Goal: Task Accomplishment & Management: Complete application form

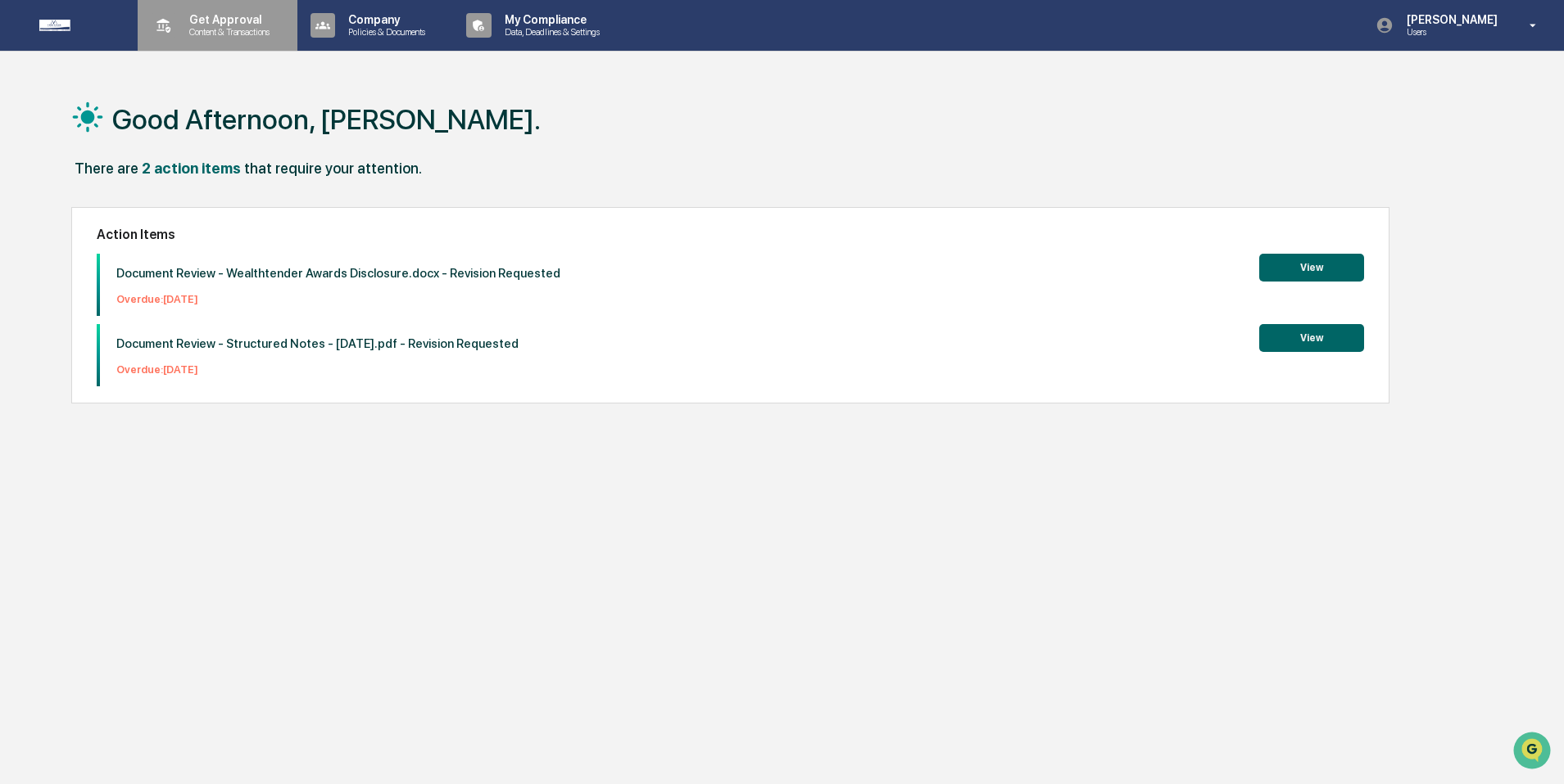
click at [268, 26] on p "Get Approval" at bounding box center [226, 19] width 101 height 13
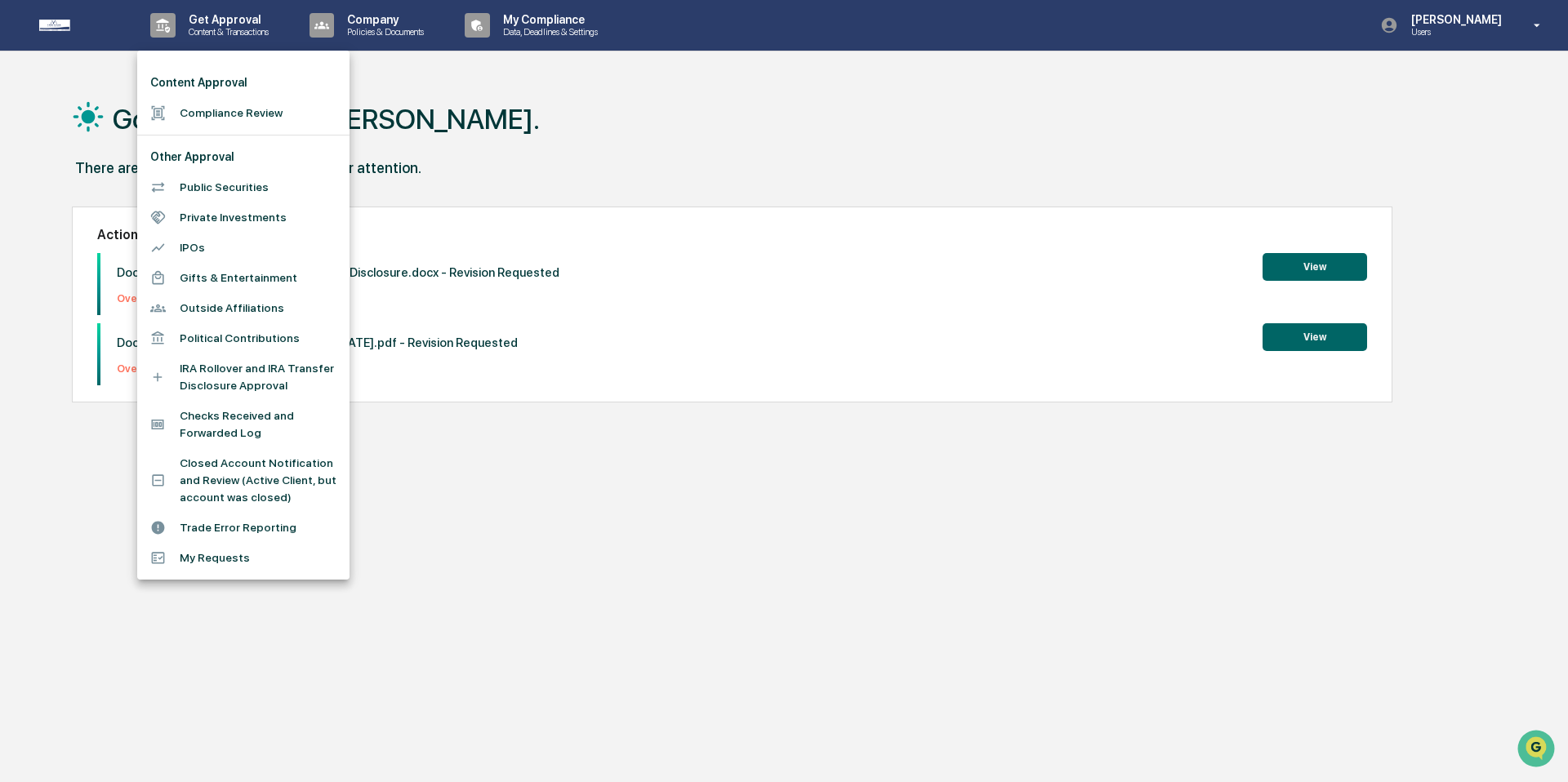
click at [263, 115] on li "Compliance Review" at bounding box center [244, 113] width 213 height 31
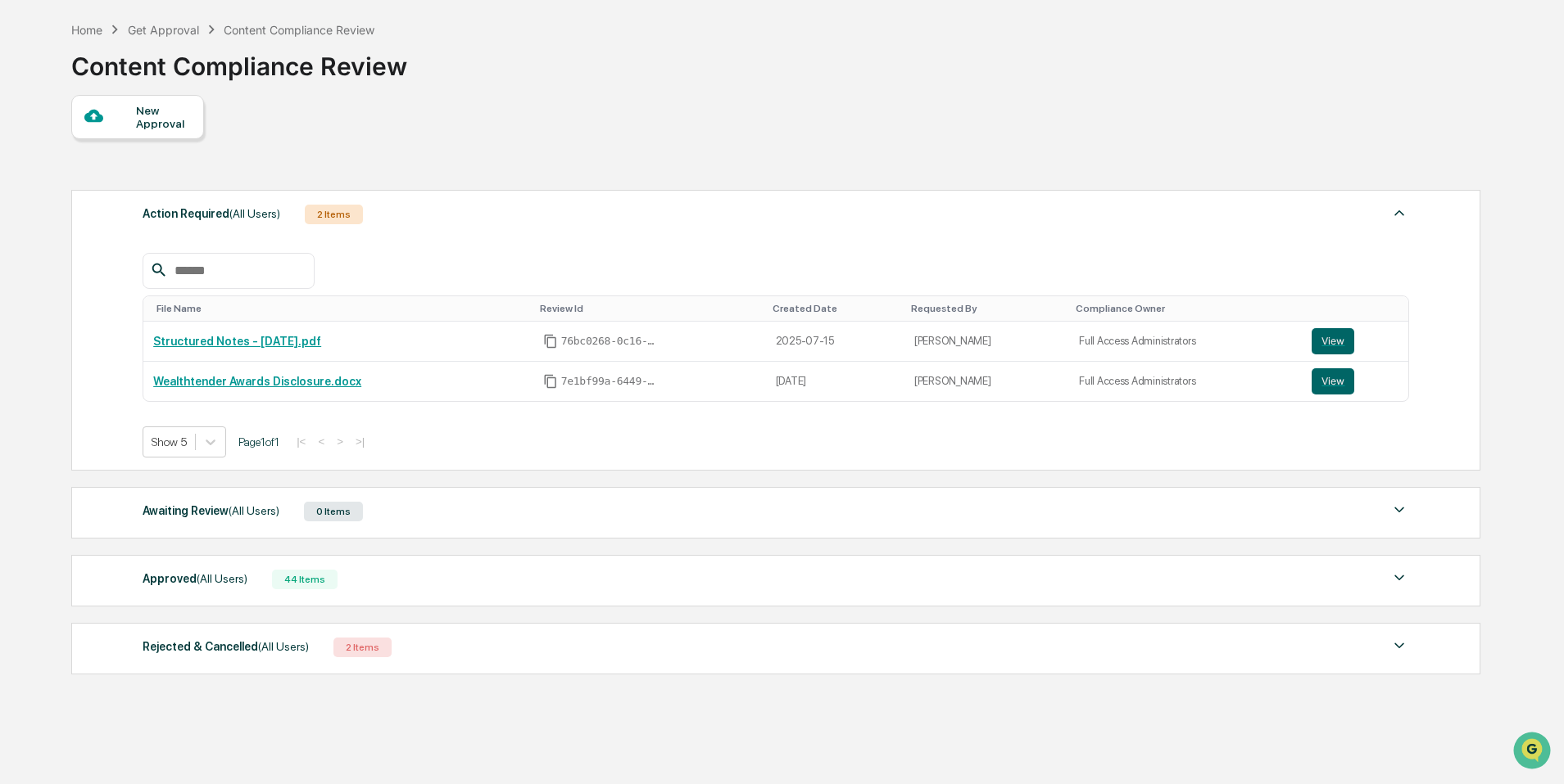
scroll to position [109, 0]
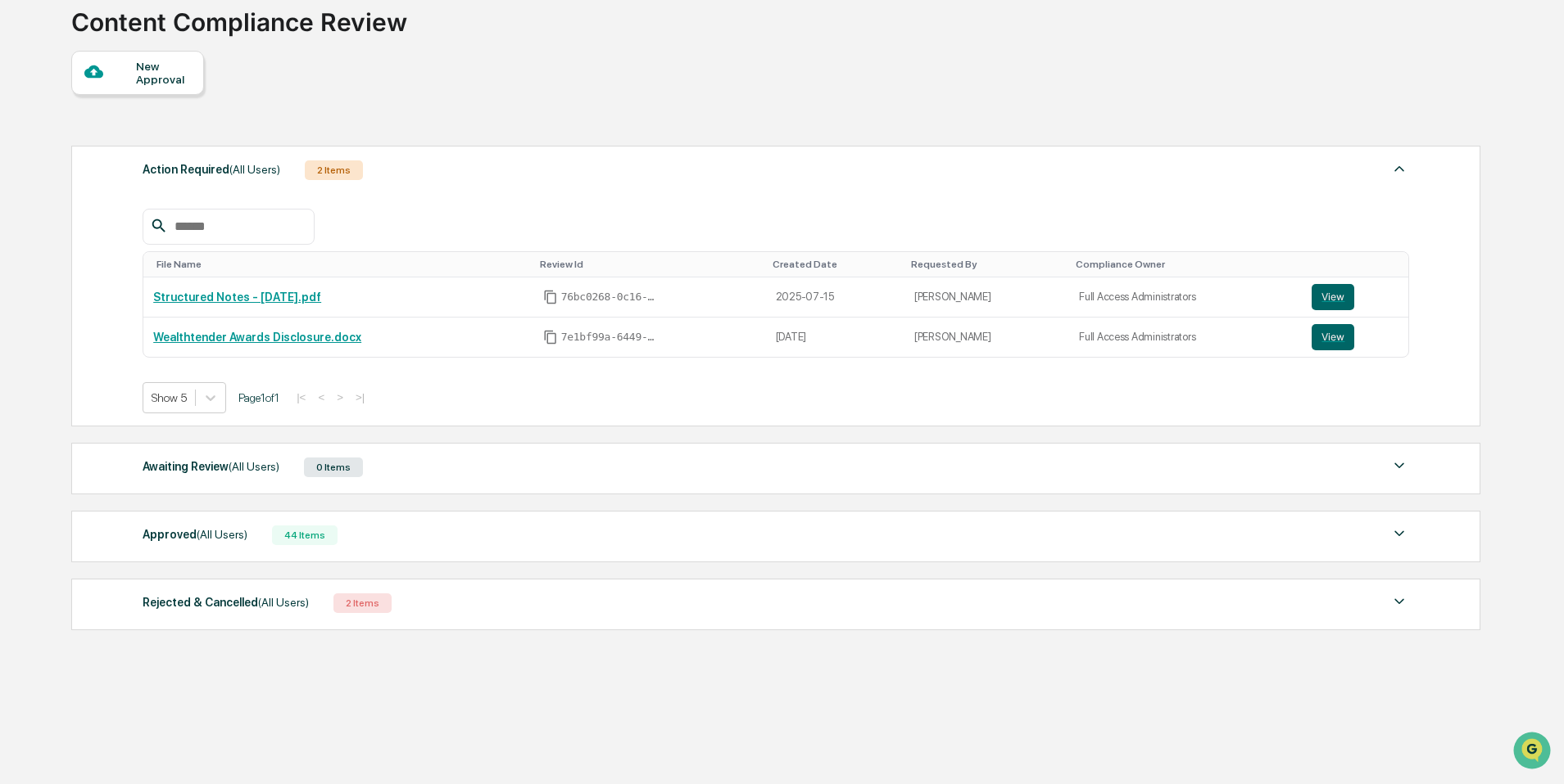
click at [472, 524] on div "Approved (All Users) 44 Items File Name Review Id Created Date Requested By Com…" at bounding box center [776, 537] width 1409 height 52
click at [471, 532] on div "Approved (All Users) 44 Items" at bounding box center [776, 535] width 1266 height 23
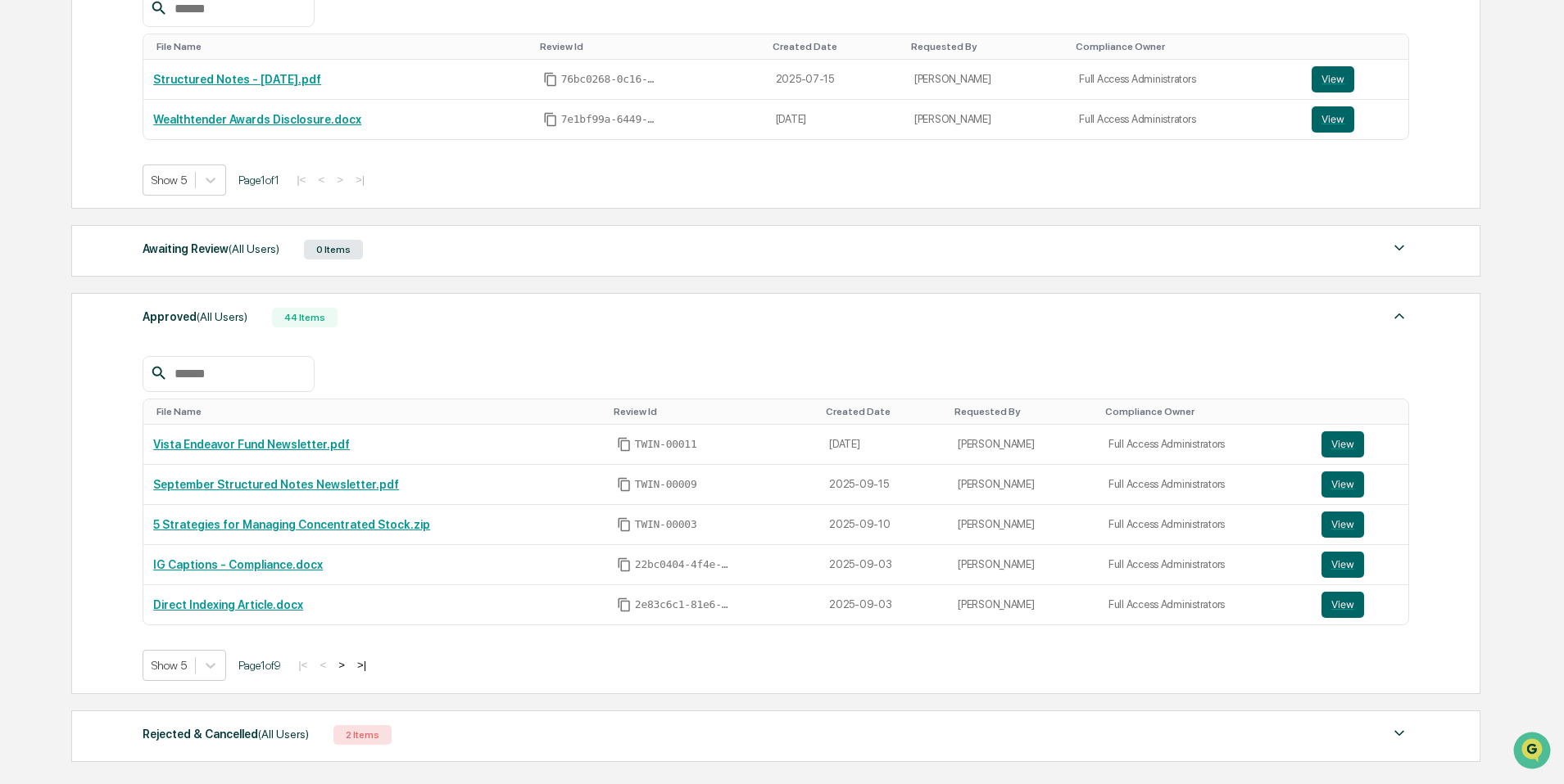
scroll to position [333, 0]
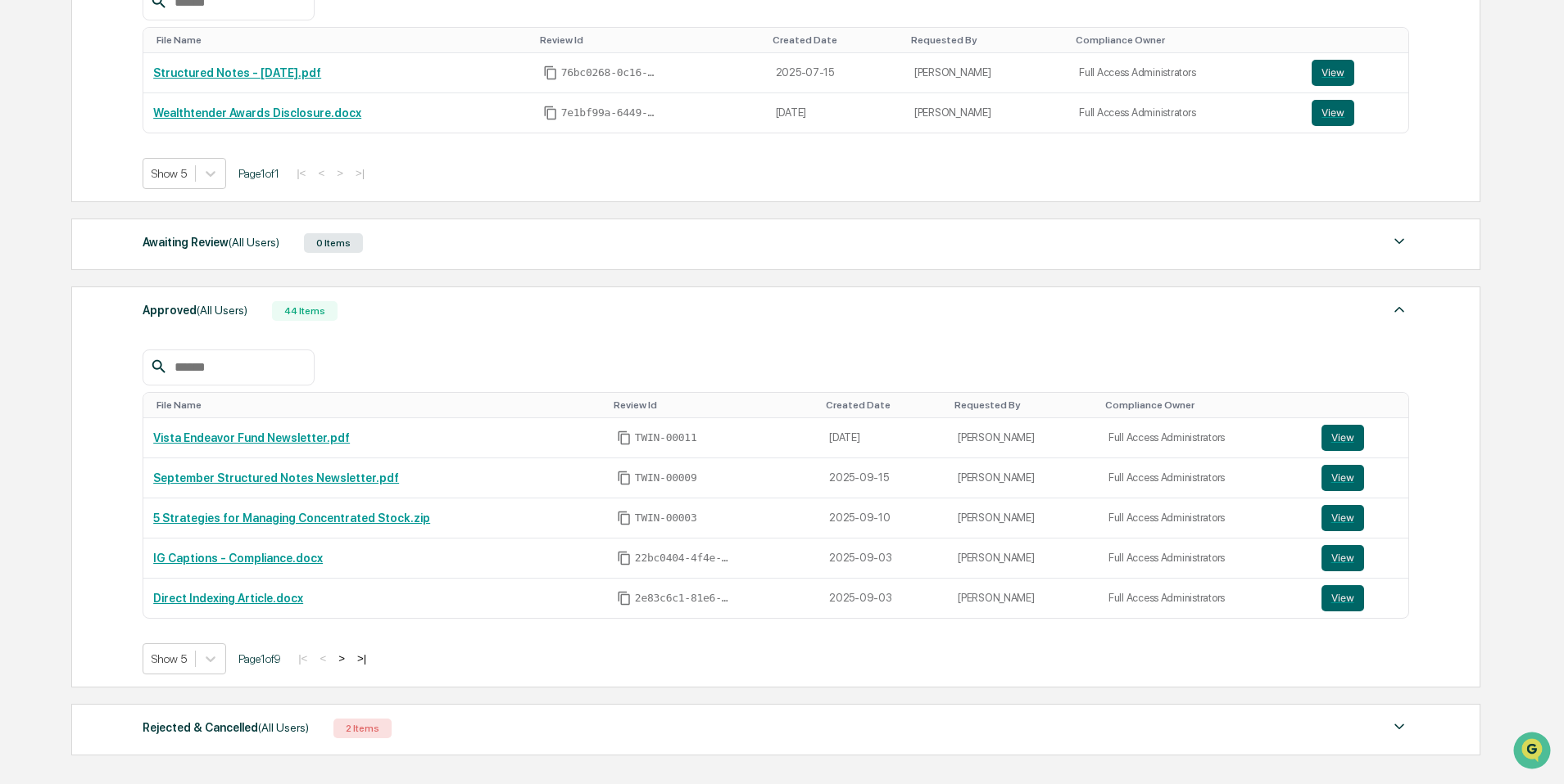
click at [350, 664] on button ">" at bounding box center [342, 659] width 17 height 14
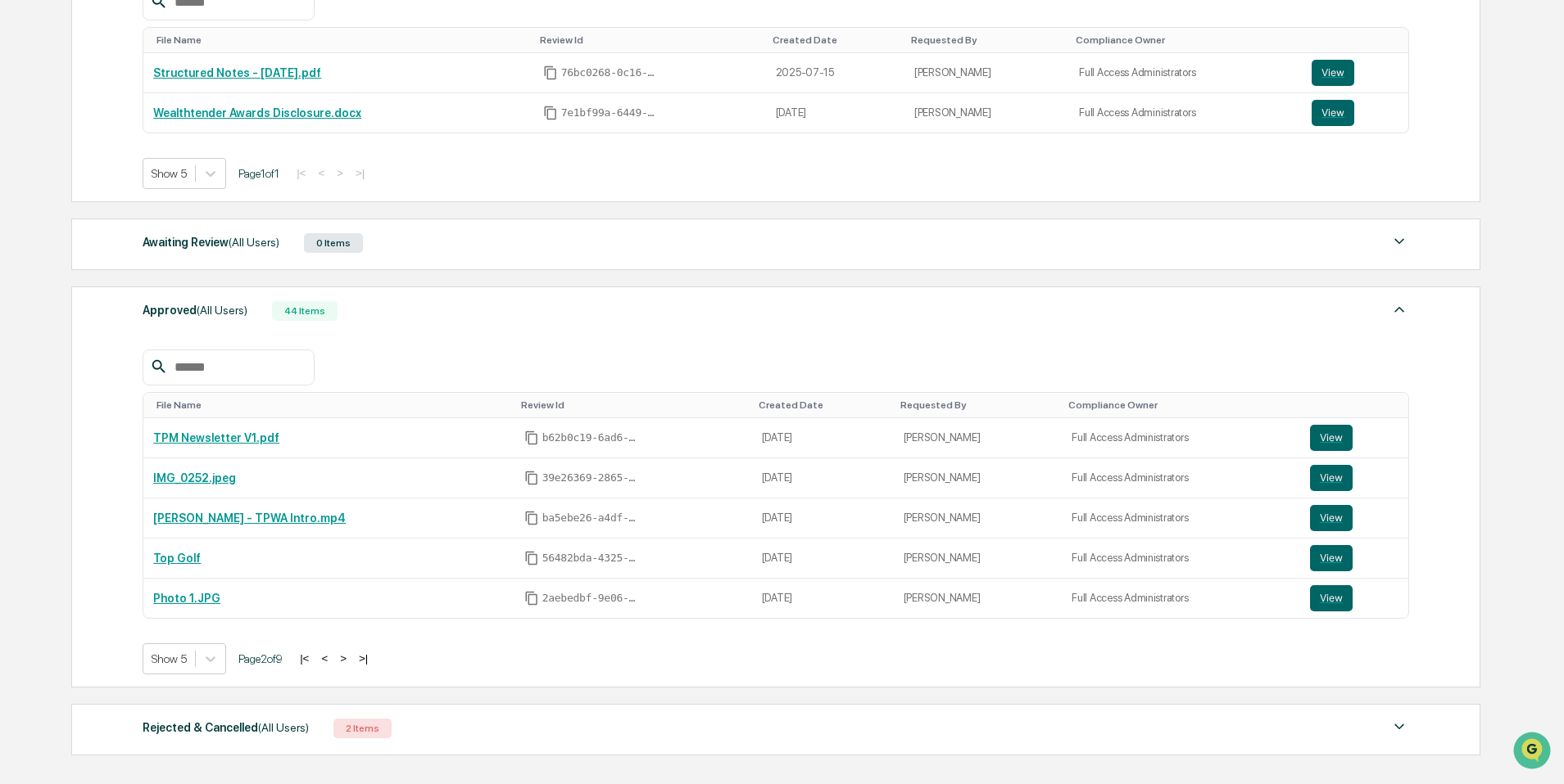
click at [352, 666] on button ">" at bounding box center [343, 659] width 17 height 14
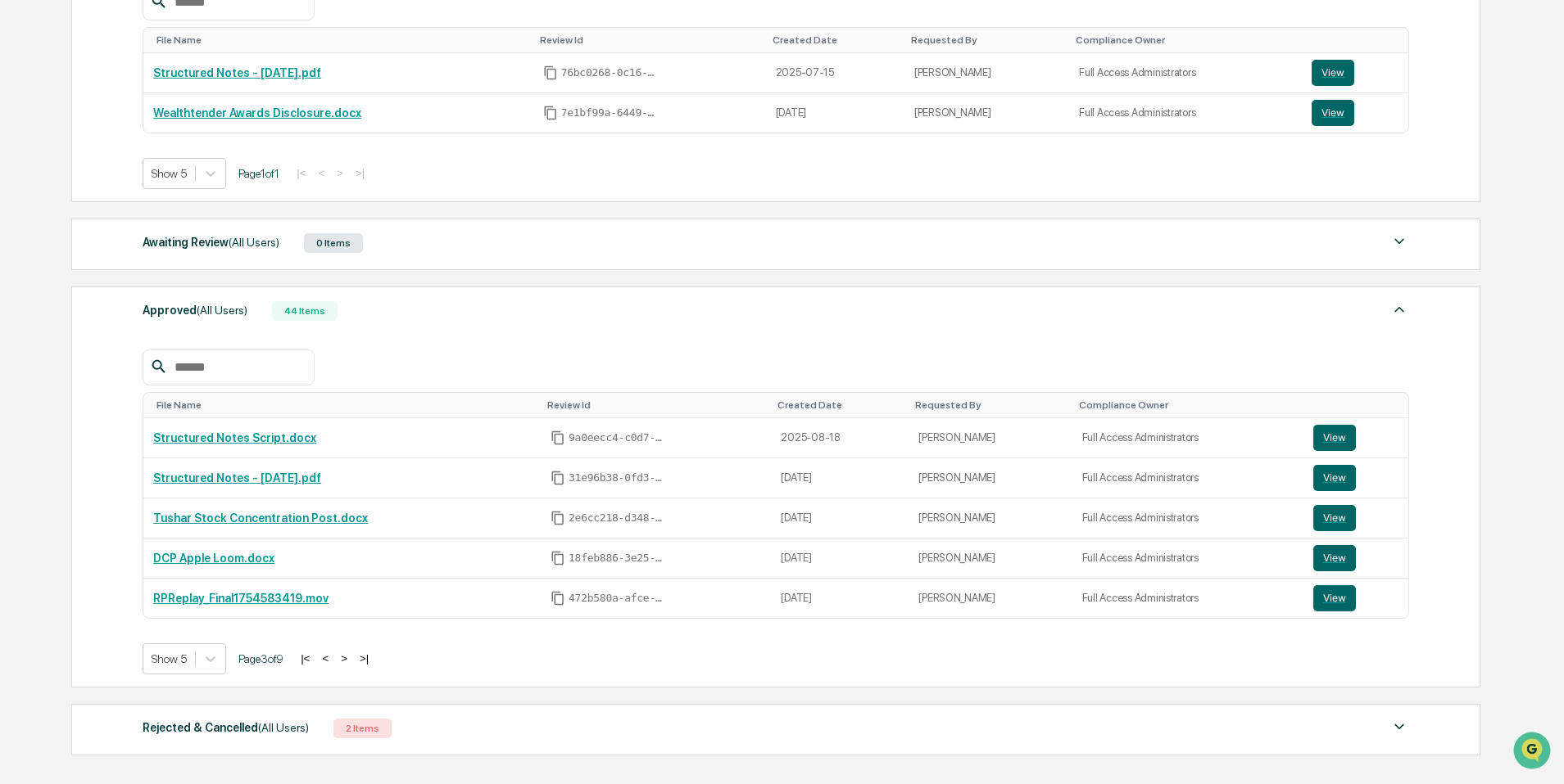
click at [353, 666] on button ">" at bounding box center [344, 659] width 17 height 14
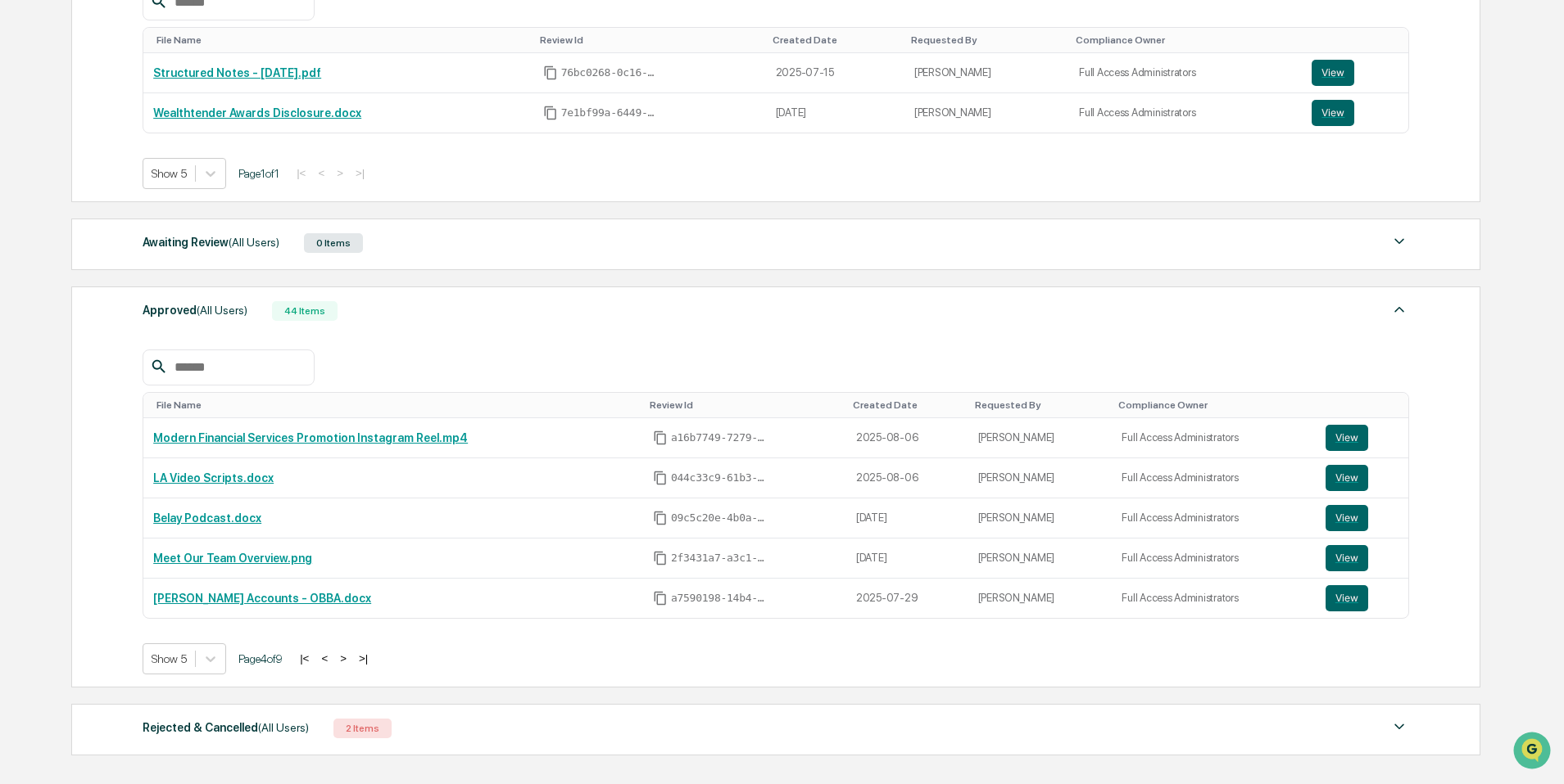
click at [352, 666] on button ">" at bounding box center [343, 659] width 17 height 14
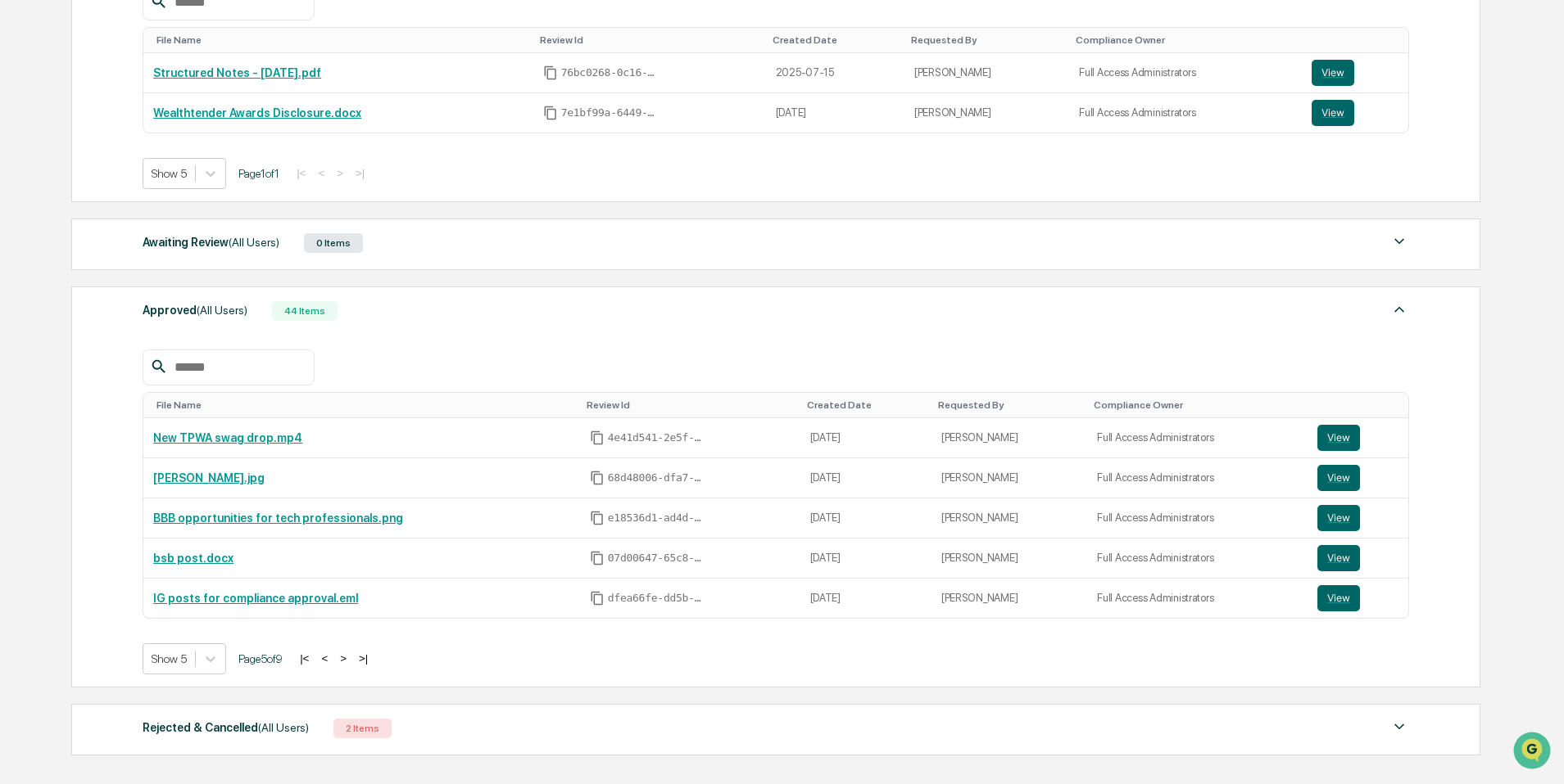
click at [352, 666] on button ">" at bounding box center [343, 659] width 17 height 14
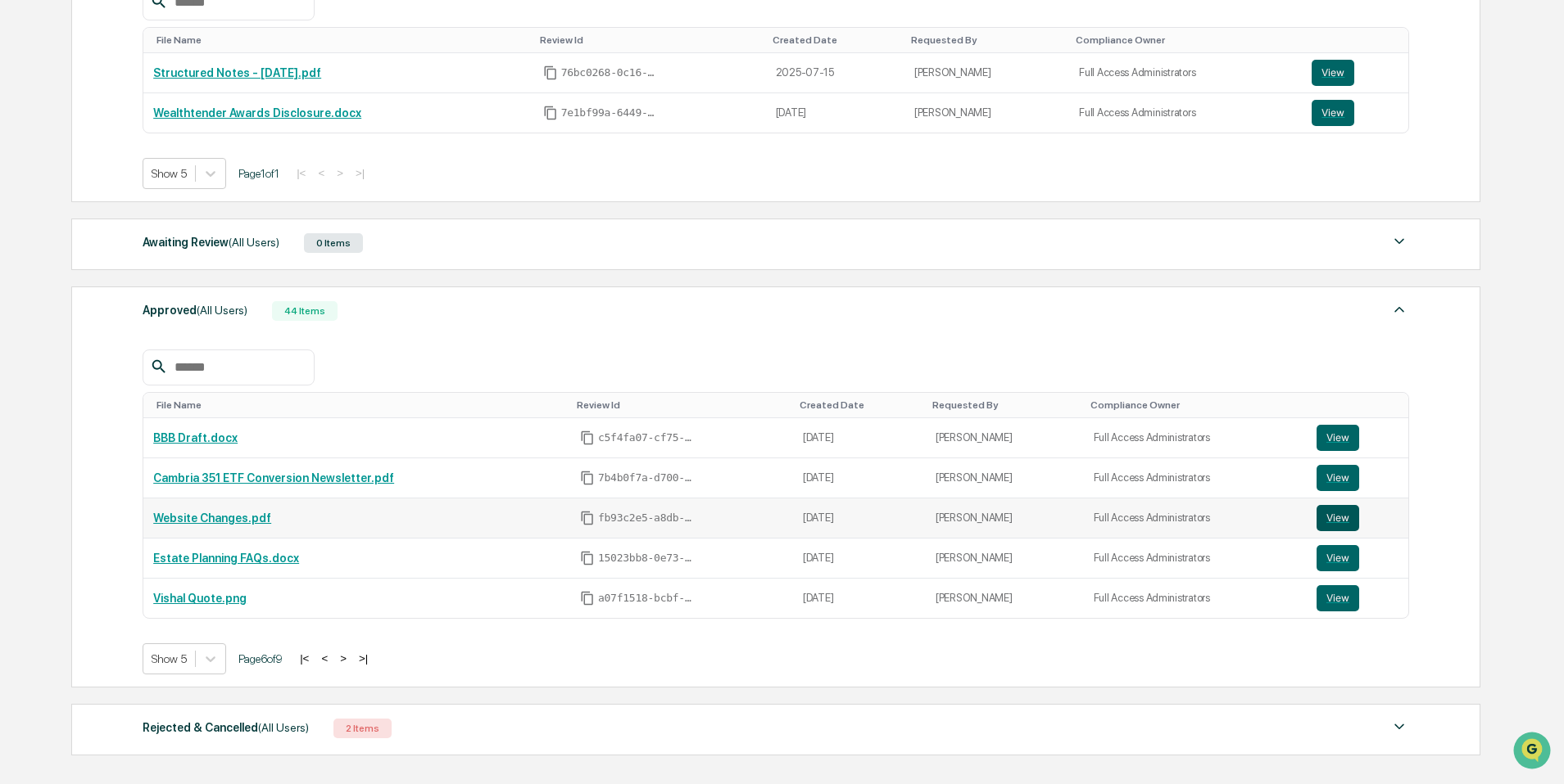
click at [1331, 525] on button "View" at bounding box center [1338, 518] width 43 height 26
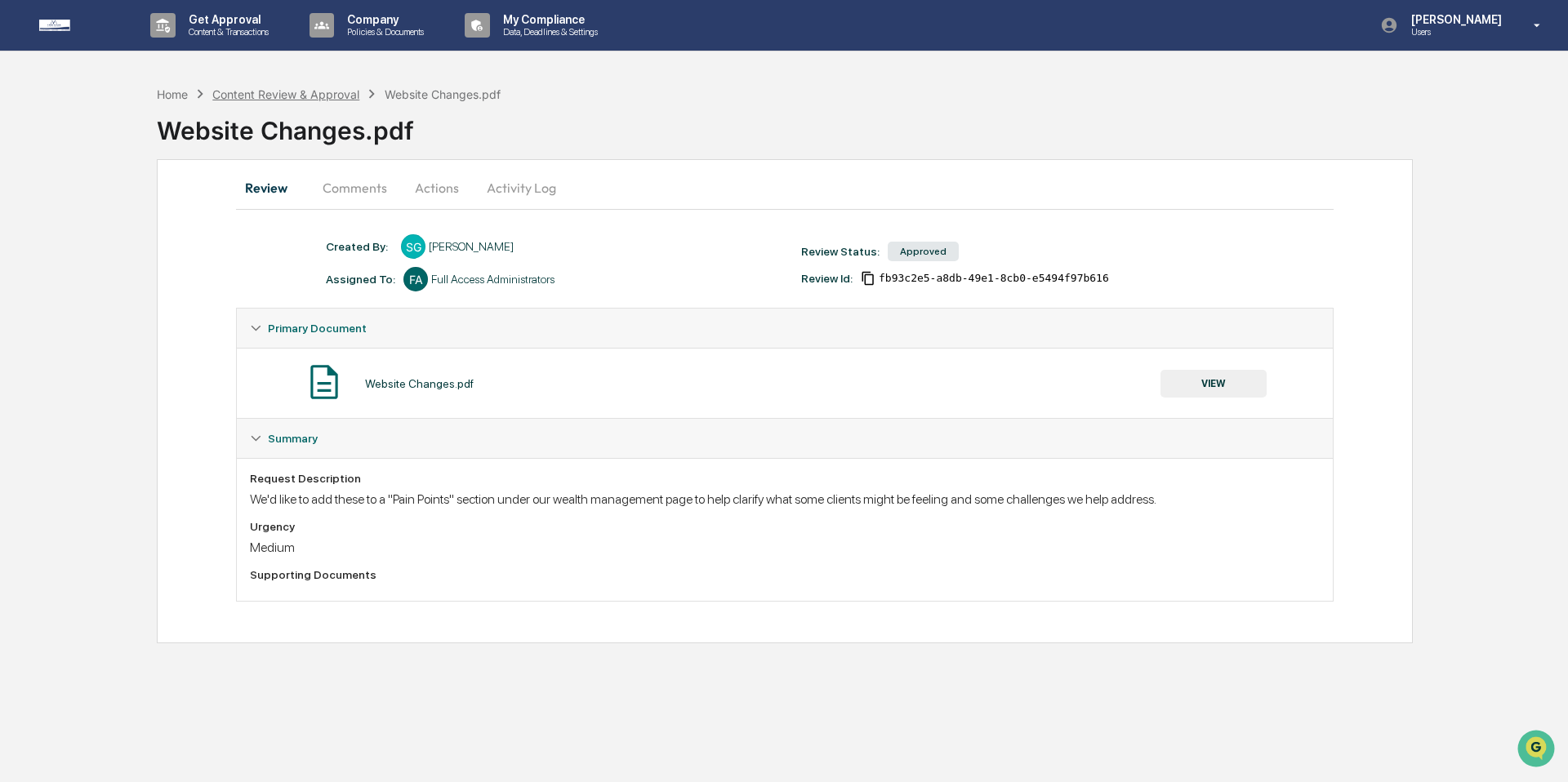
click at [279, 89] on div "Content Review & Approval" at bounding box center [286, 94] width 147 height 14
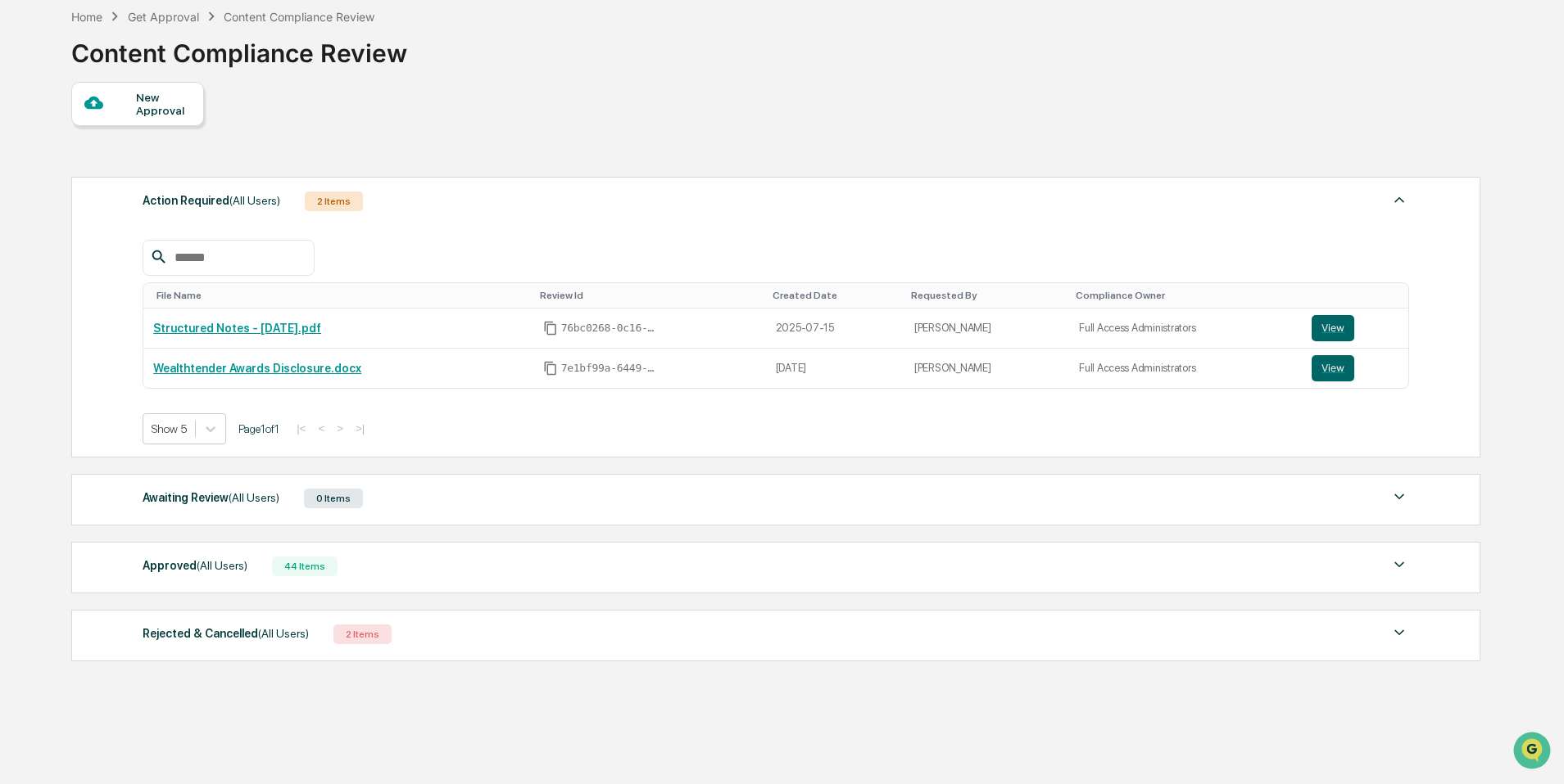
scroll to position [79, 0]
click at [923, 513] on div "Awaiting Review (All Users) 0 Items No data to display Show 5 Page 1 of 0 |< < …" at bounding box center [776, 498] width 1409 height 52
click at [913, 575] on div "Approved (All Users) 44 Items" at bounding box center [776, 565] width 1266 height 23
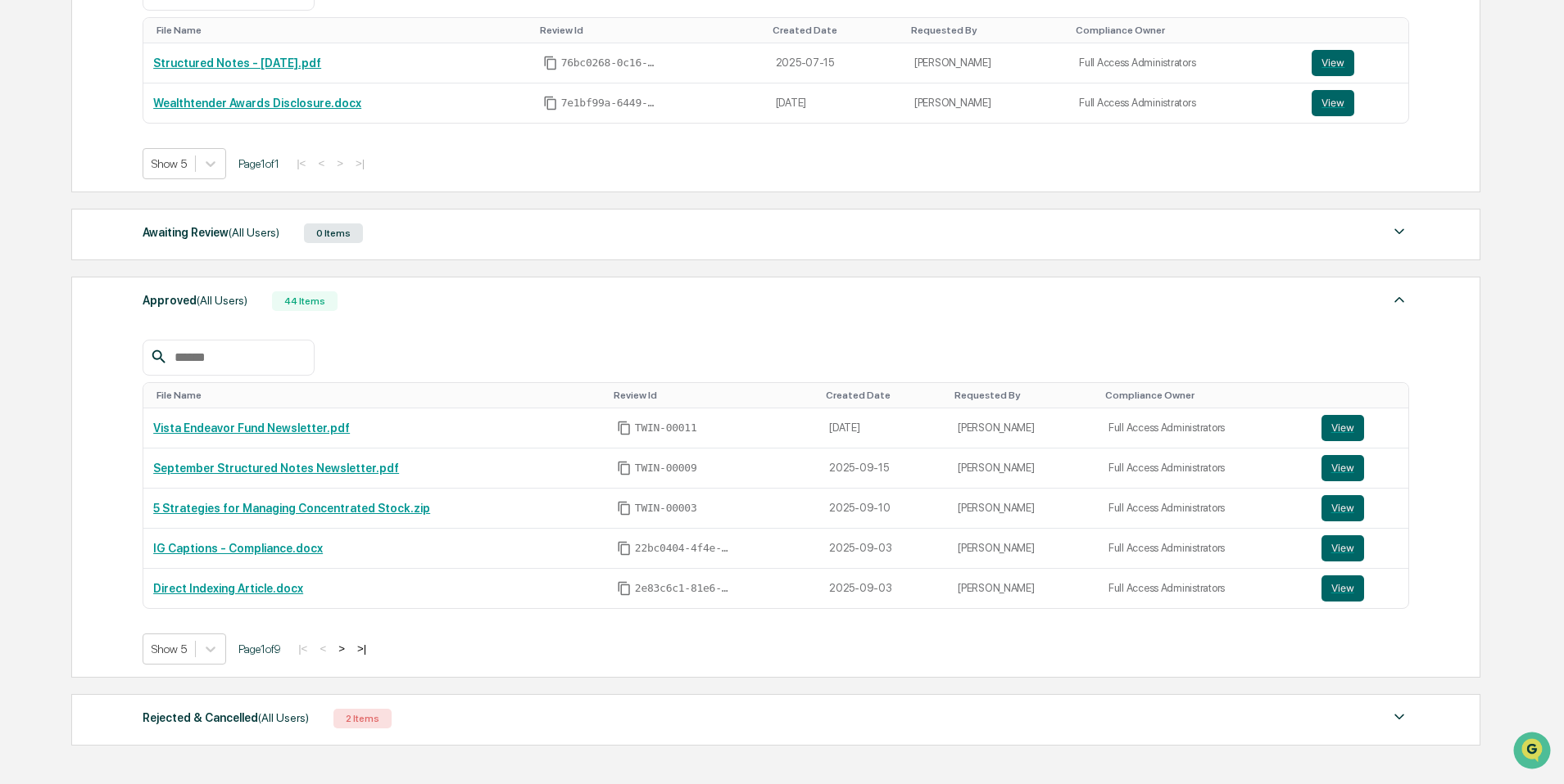
scroll to position [344, 0]
click at [350, 652] on button ">" at bounding box center [342, 648] width 17 height 14
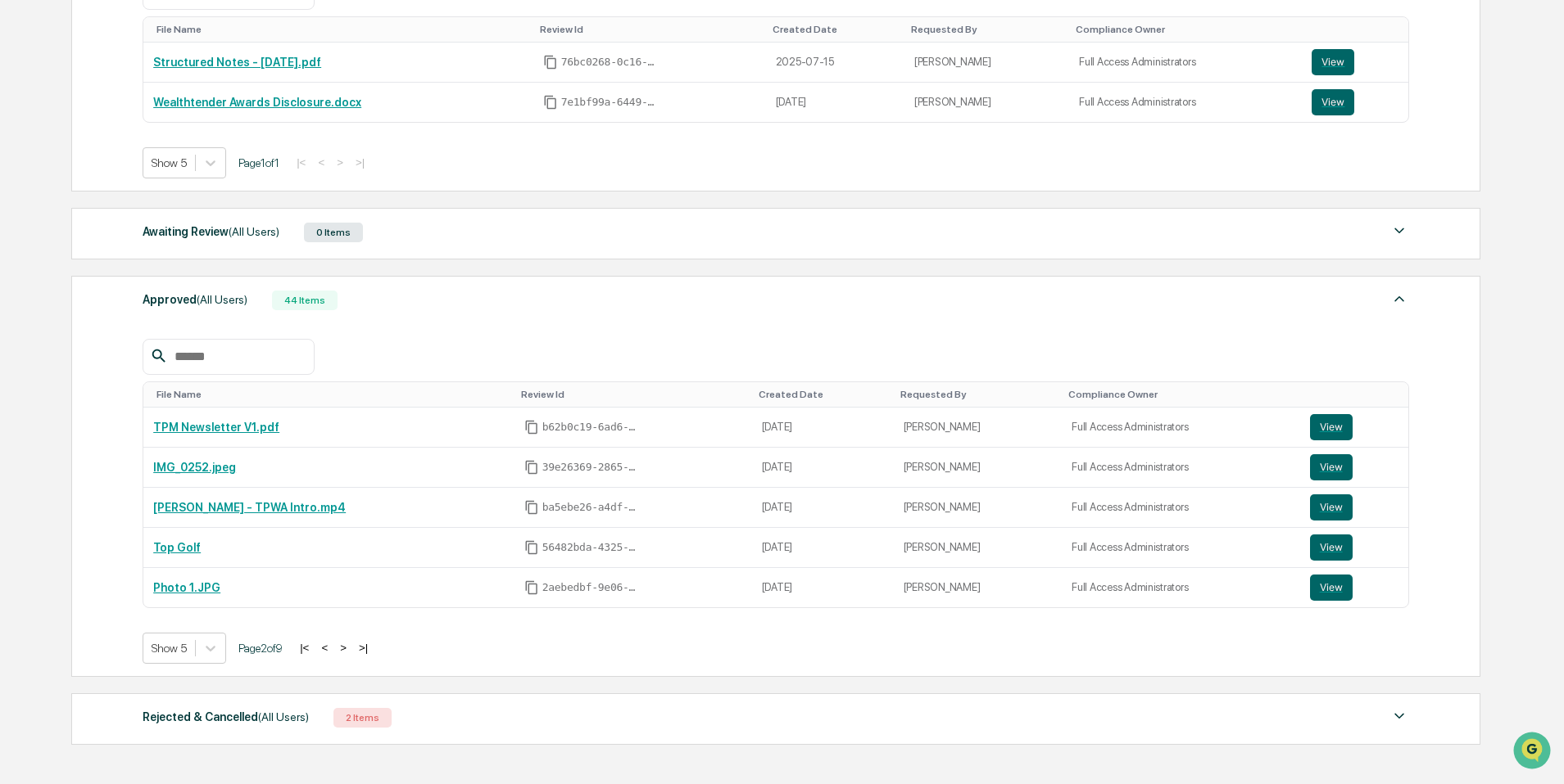
click at [352, 652] on button ">" at bounding box center [343, 648] width 17 height 14
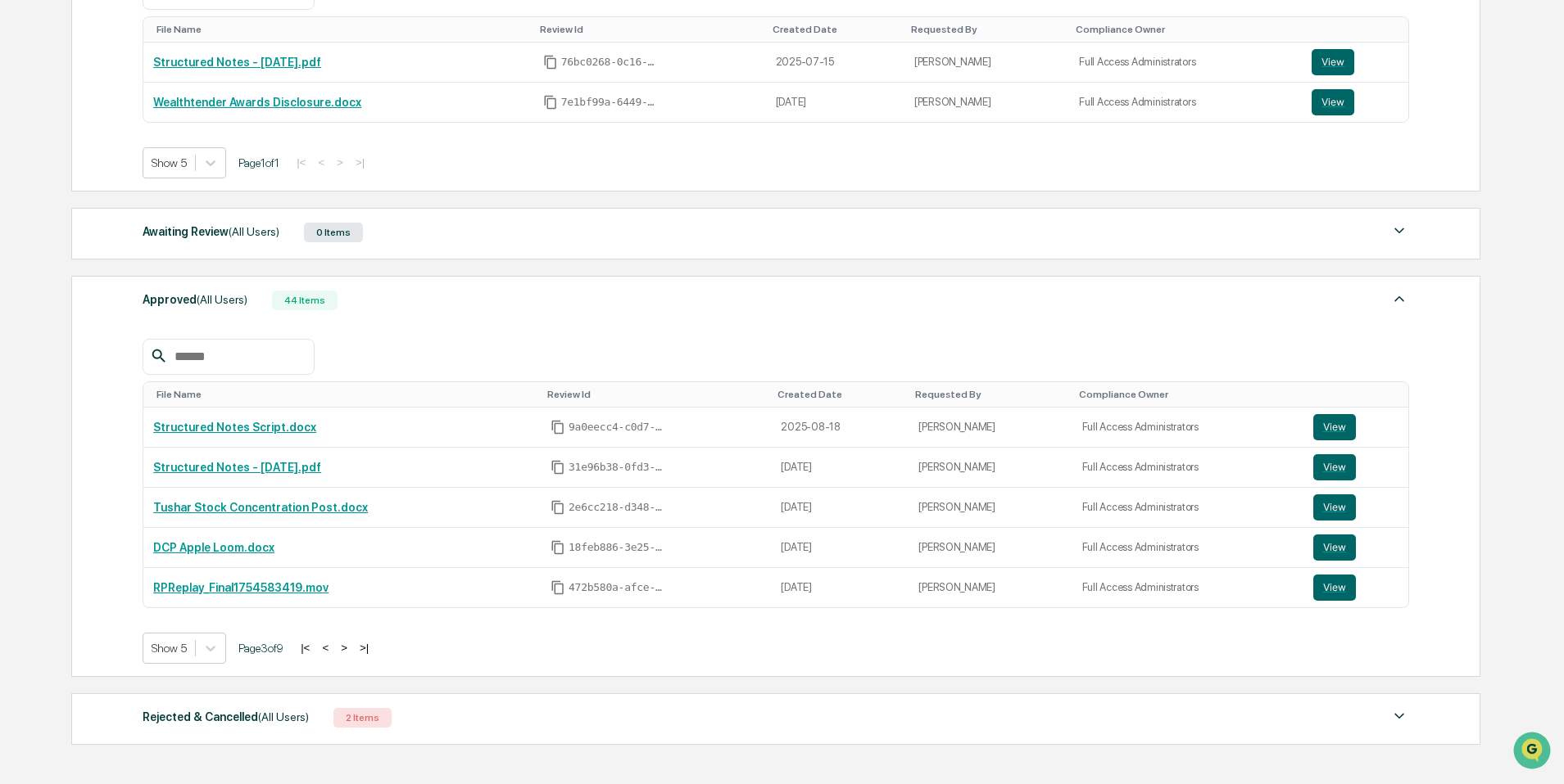
click at [353, 652] on button ">" at bounding box center [344, 648] width 17 height 14
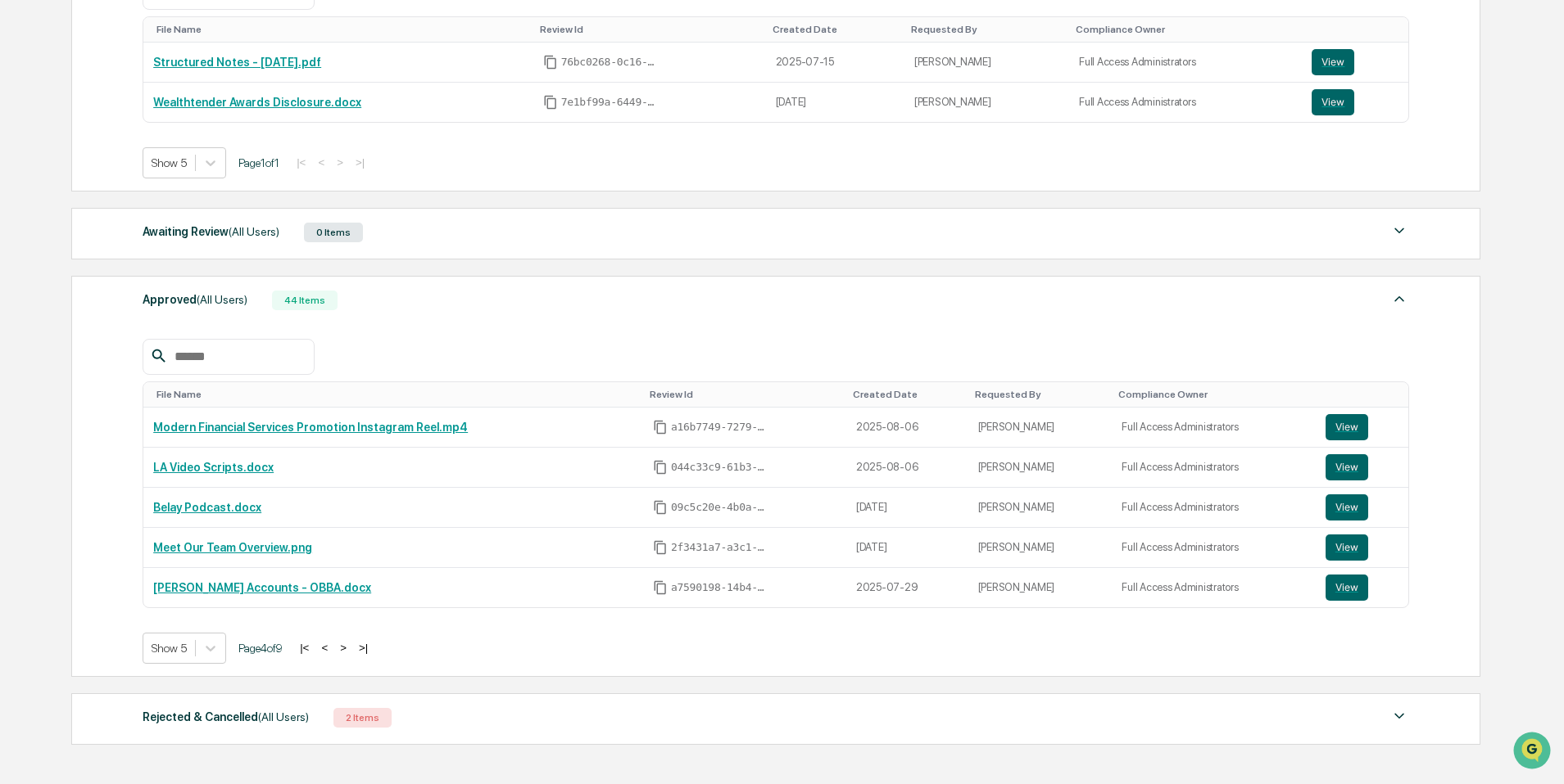
click at [352, 652] on button ">" at bounding box center [343, 648] width 17 height 14
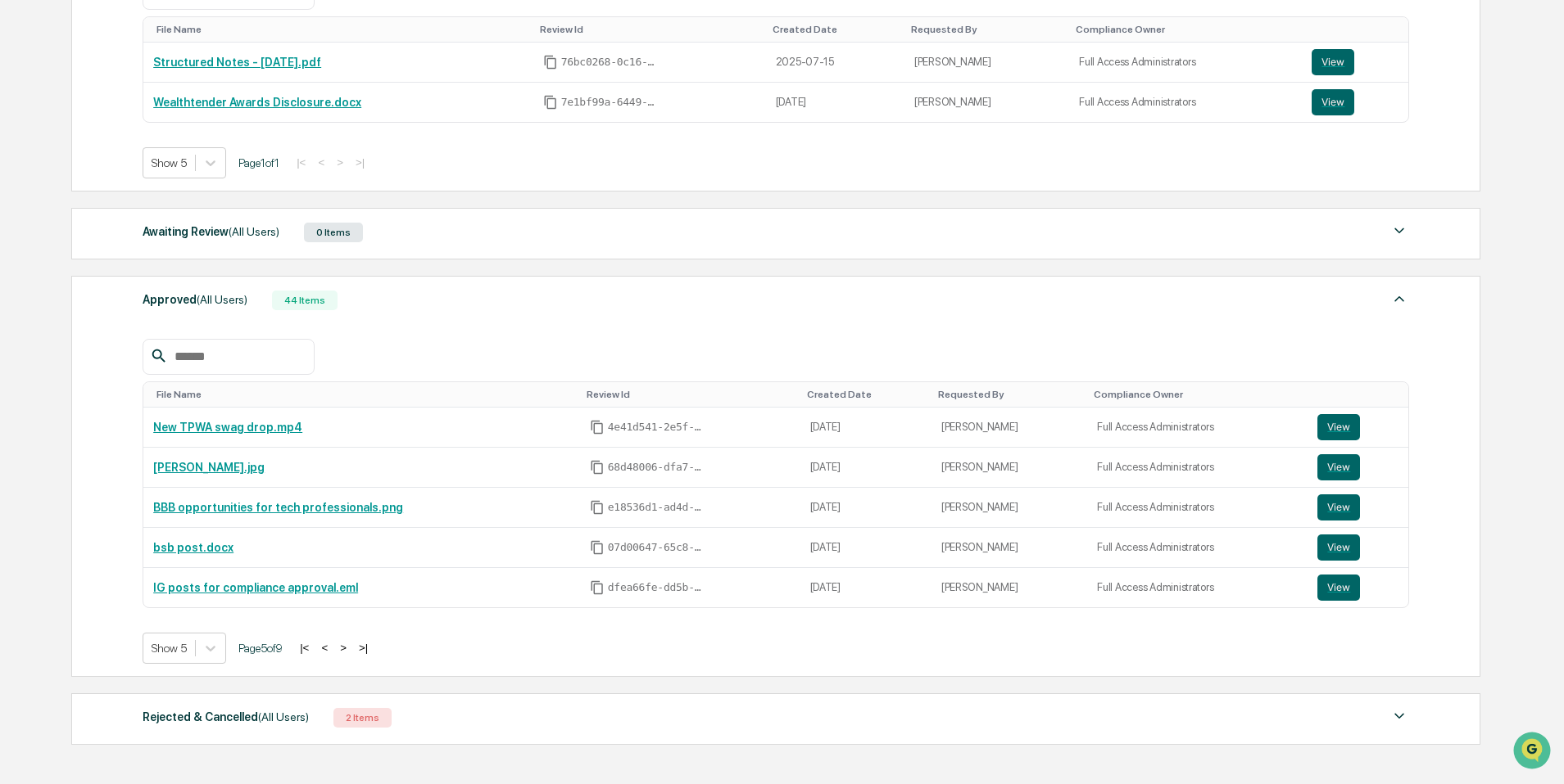
click at [352, 652] on button ">" at bounding box center [343, 648] width 17 height 14
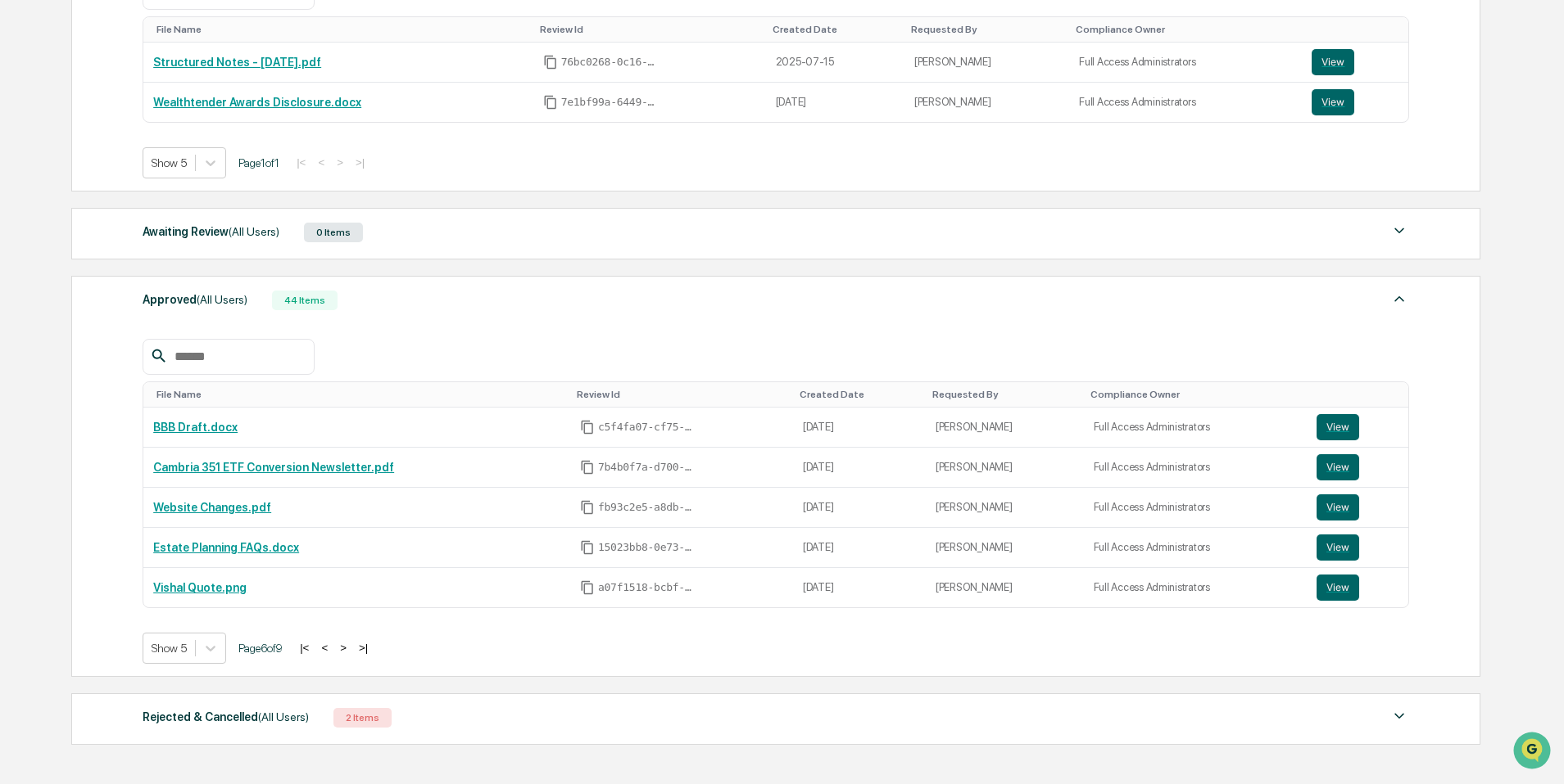
click at [352, 652] on button ">" at bounding box center [343, 648] width 17 height 14
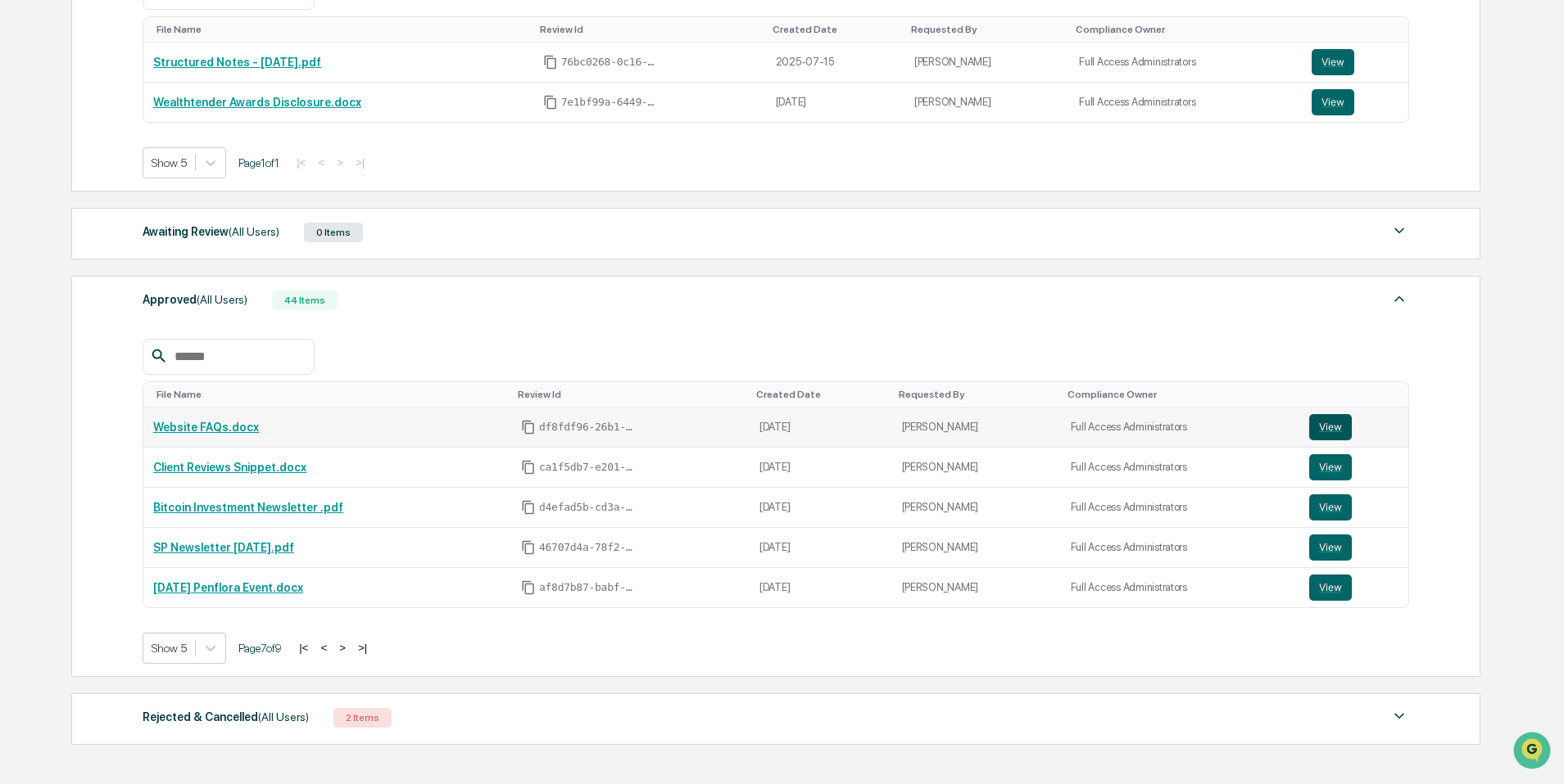
click at [1325, 430] on button "View" at bounding box center [1330, 427] width 43 height 26
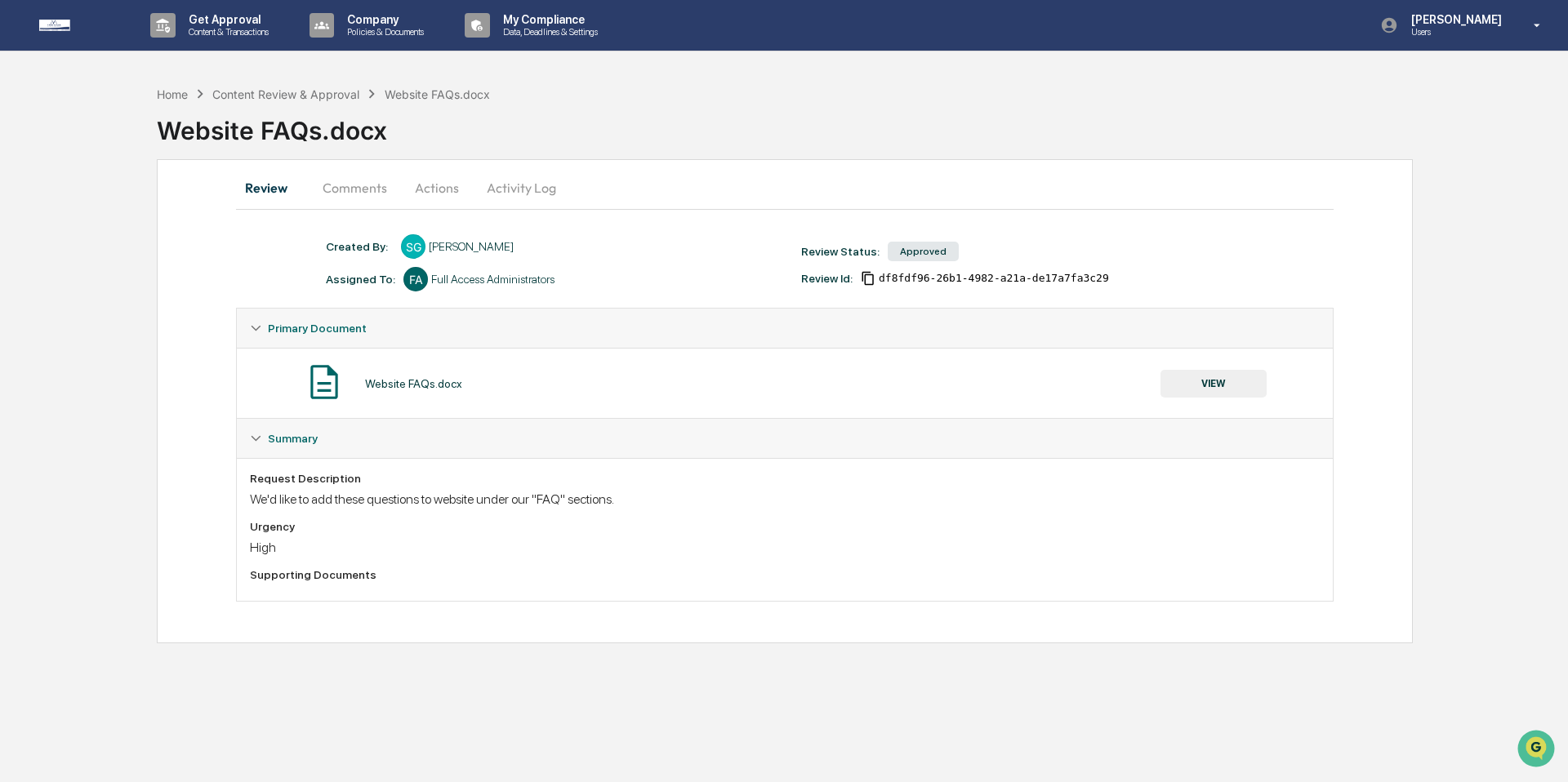
click at [372, 189] on button "Comments" at bounding box center [355, 188] width 91 height 40
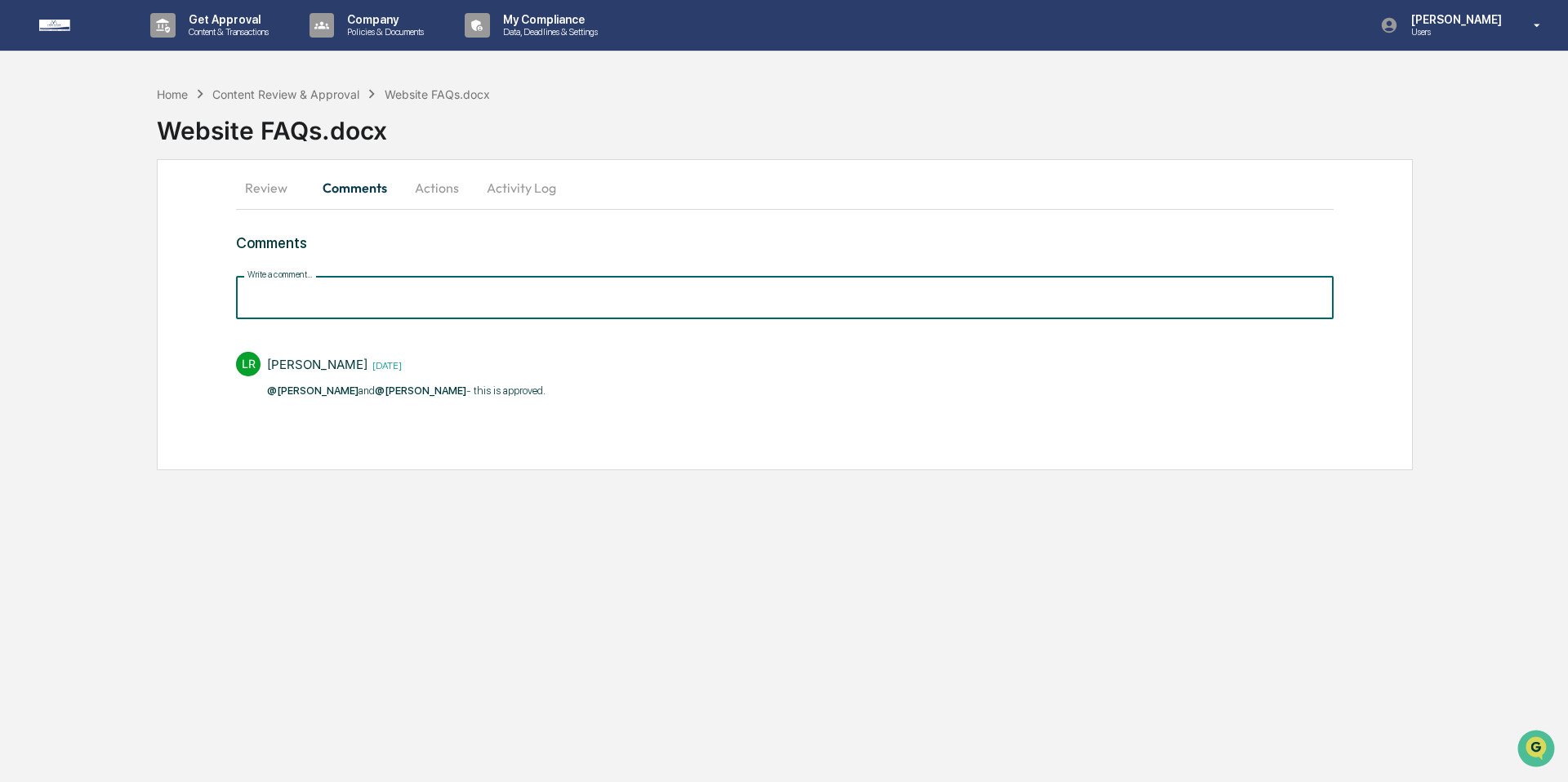
click at [384, 296] on input "Write a comment..." at bounding box center [784, 298] width 1098 height 44
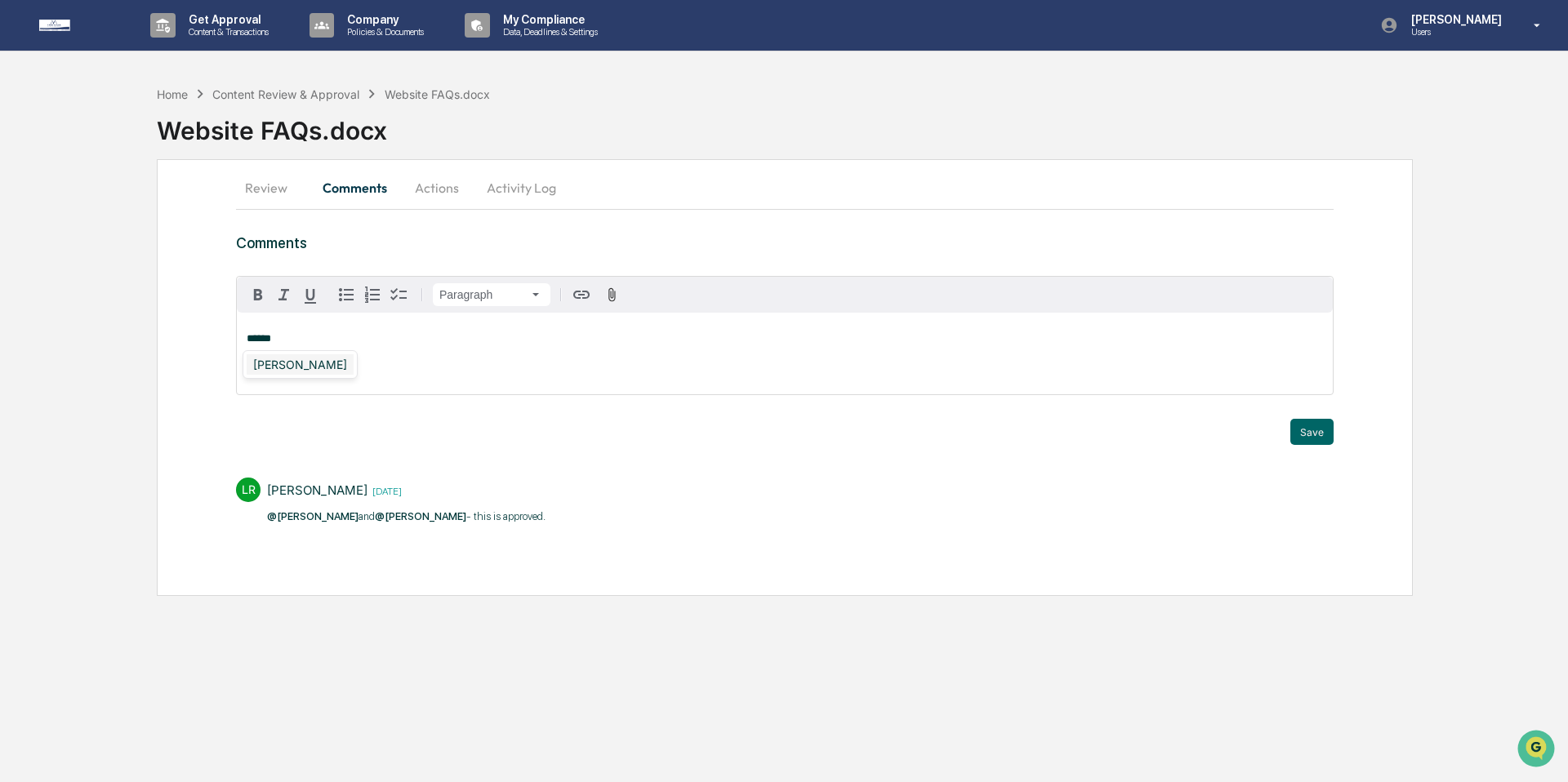
click at [313, 363] on div "[PERSON_NAME]" at bounding box center [300, 364] width 107 height 21
click at [423, 364] on span "**********" at bounding box center [334, 360] width 175 height 11
click at [396, 371] on div "**********" at bounding box center [784, 353] width 1096 height 82
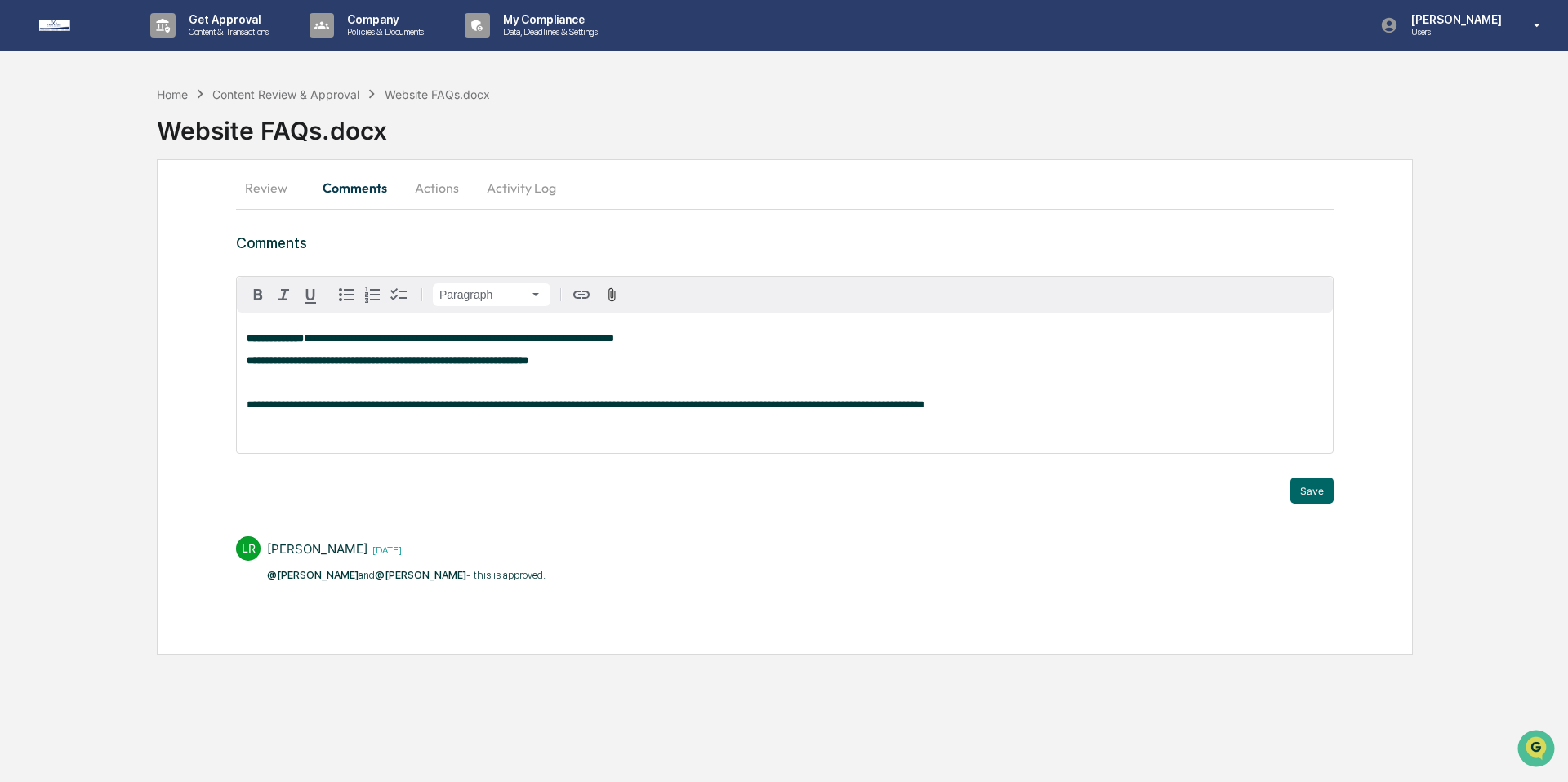
click at [388, 383] on p at bounding box center [784, 383] width 1076 height 12
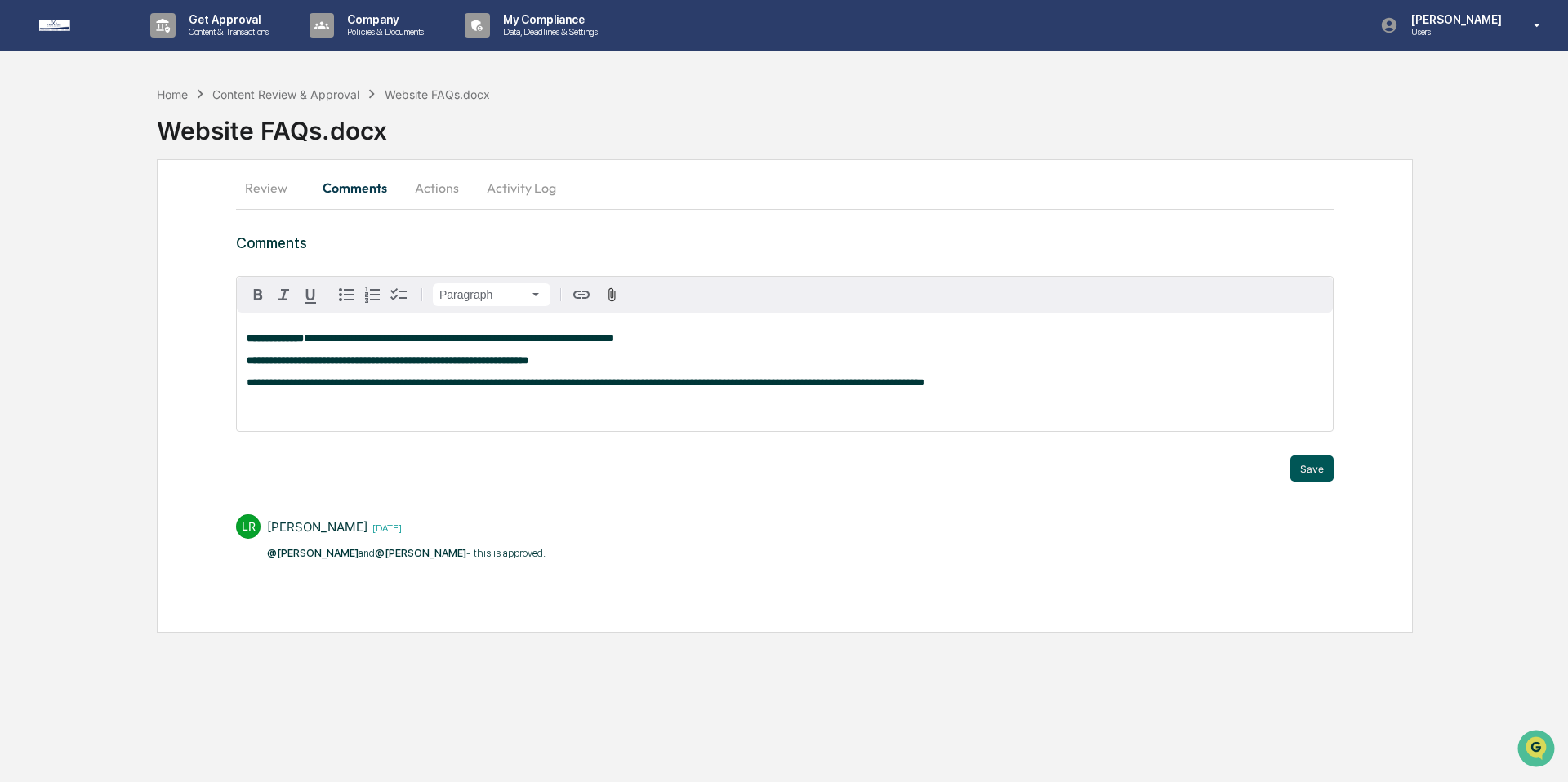
click at [1321, 478] on button "Save" at bounding box center [1313, 468] width 44 height 26
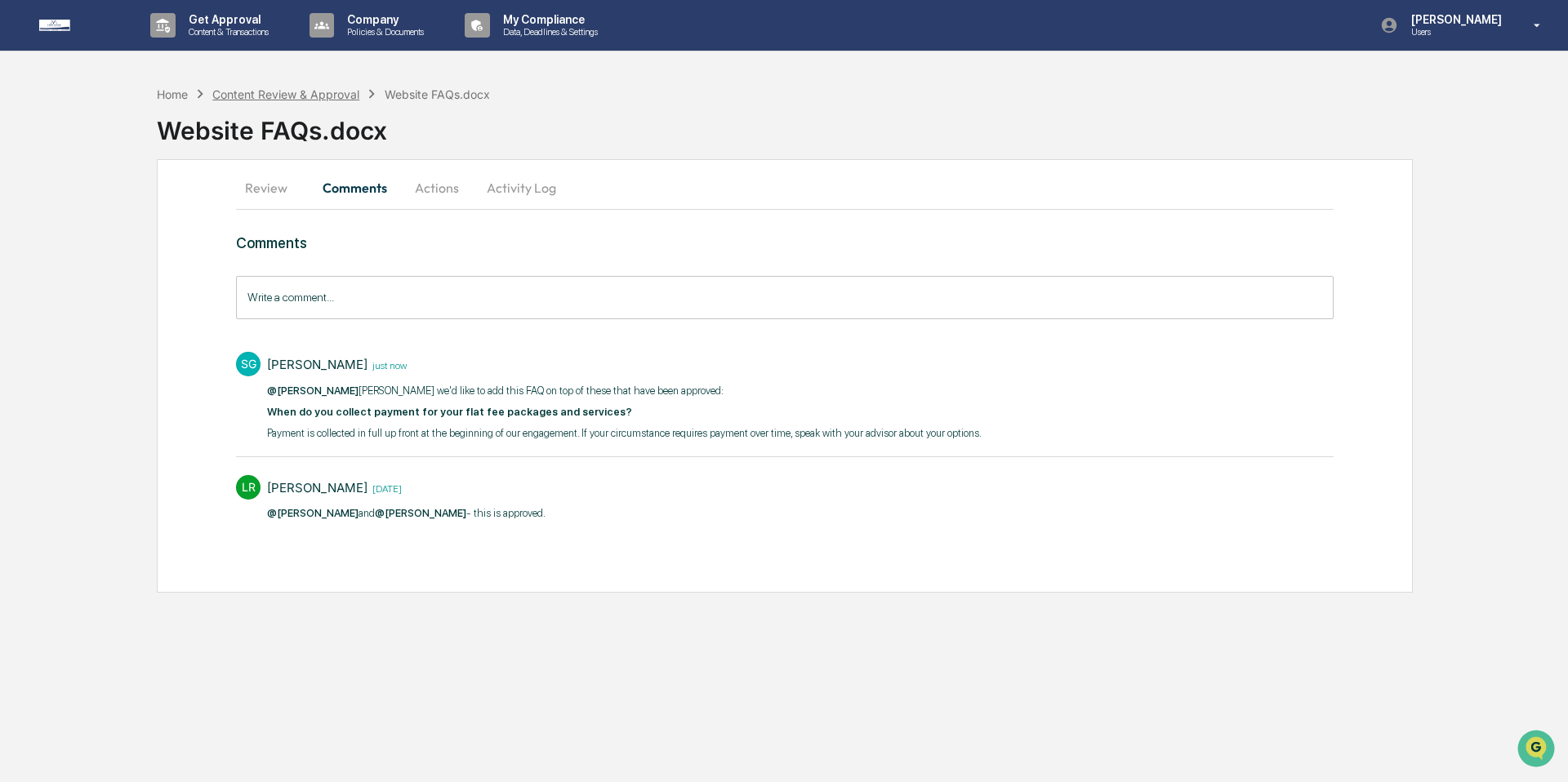
click at [268, 95] on div "Content Review & Approval" at bounding box center [286, 94] width 147 height 14
